Goal: Task Accomplishment & Management: Manage account settings

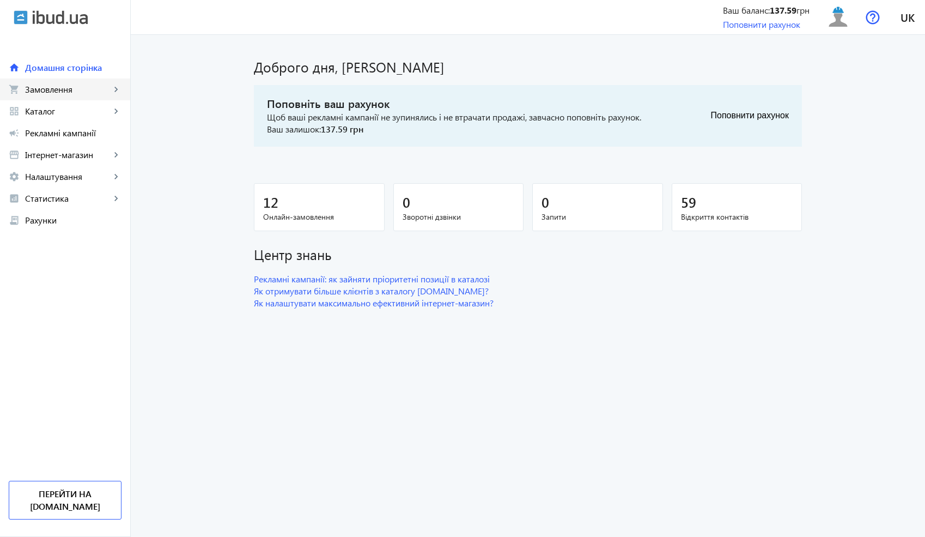
click at [63, 97] on link "shopping_cart Замовлення keyboard_arrow_right" at bounding box center [65, 89] width 130 height 22
click at [57, 94] on span "Замовлення" at bounding box center [68, 89] width 86 height 11
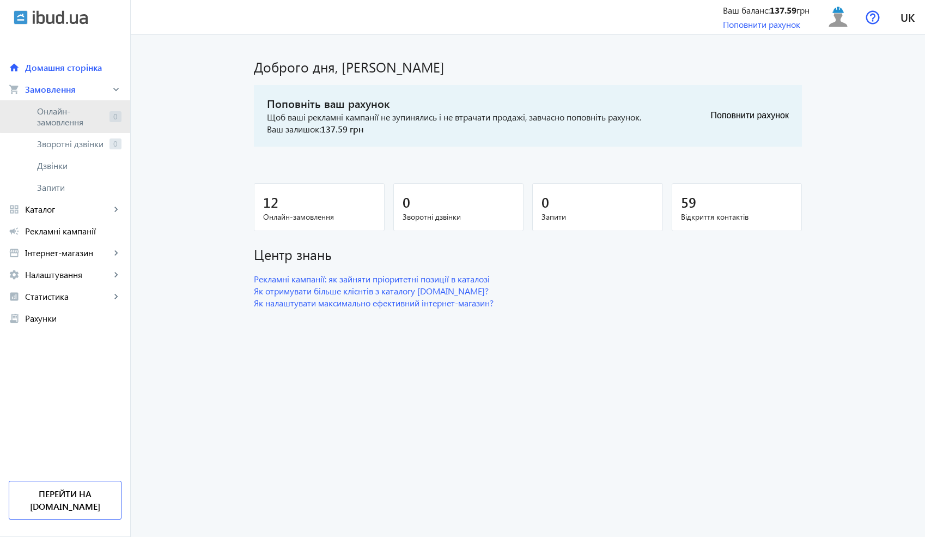
click at [67, 110] on span "Онлайн-замовлення" at bounding box center [71, 117] width 68 height 22
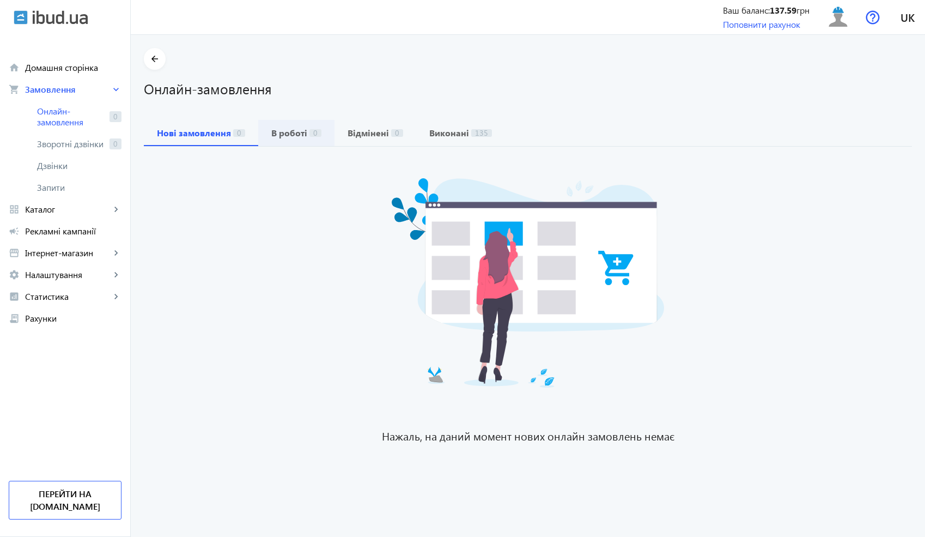
click at [295, 125] on span "В роботі 0" at bounding box center [296, 133] width 50 height 26
